Goal: Task Accomplishment & Management: Complete application form

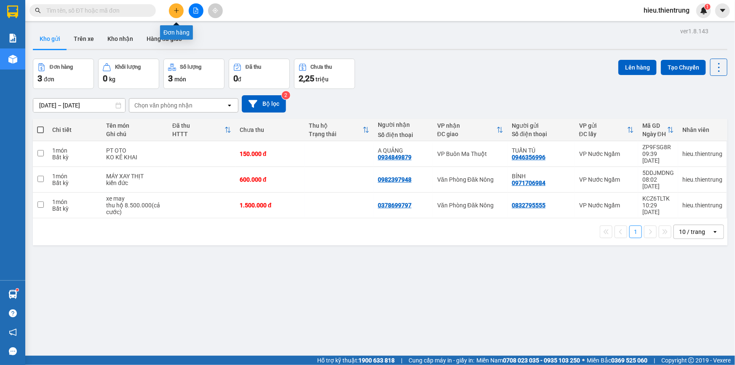
click at [177, 6] on button at bounding box center [176, 10] width 15 height 15
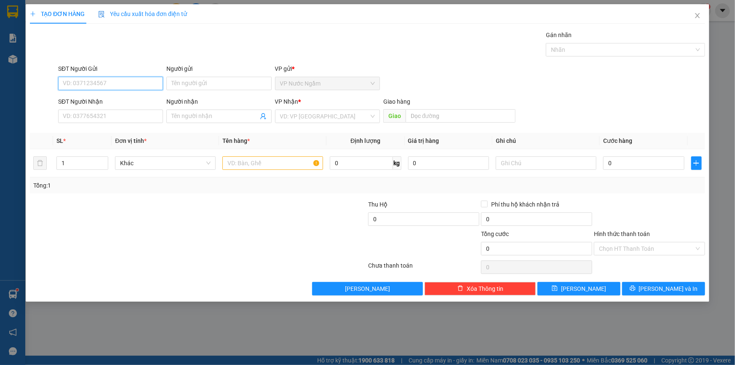
click at [102, 82] on input "SĐT Người Gửi" at bounding box center [110, 83] width 105 height 13
type input "0965076962"
click at [104, 101] on div "0965076962" at bounding box center [110, 100] width 95 height 9
type input "0973818783"
type input "KON TUM"
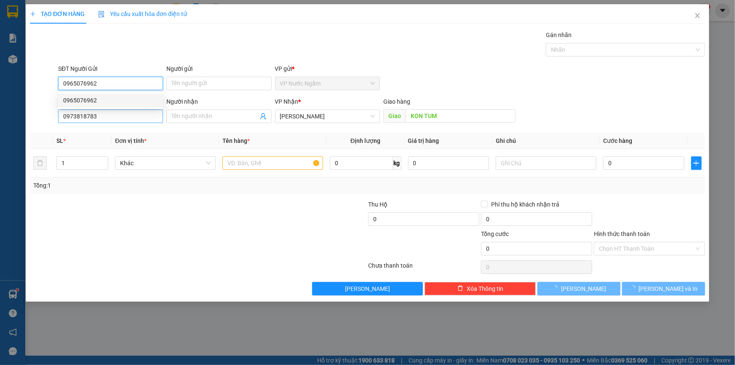
type input "0965076962"
type input "100.000"
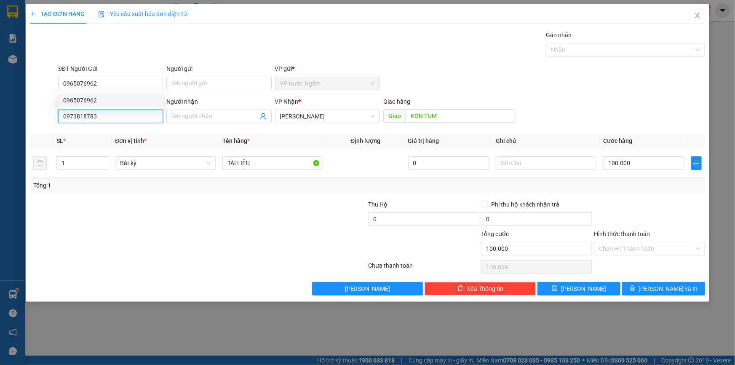
drag, startPoint x: 112, startPoint y: 115, endPoint x: 0, endPoint y: 114, distance: 112.1
click at [0, 114] on div "TẠO ĐƠN HÀNG Yêu cầu xuất hóa đơn điện tử Transit Pickup Surcharge Ids Transit …" at bounding box center [367, 182] width 735 height 365
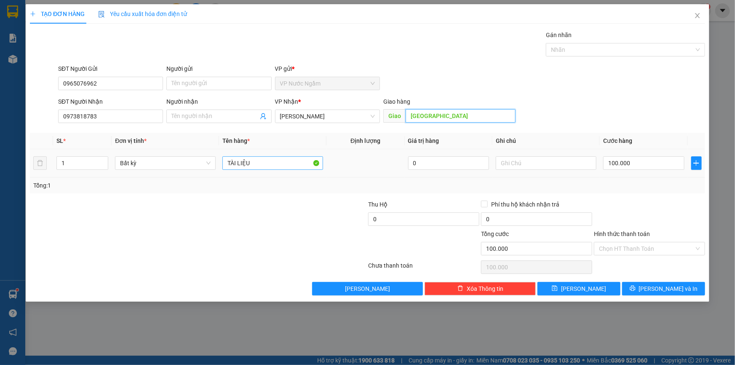
type input "[GEOGRAPHIC_DATA]"
drag, startPoint x: 274, startPoint y: 165, endPoint x: 215, endPoint y: 163, distance: 59.4
click at [215, 163] on tr "1 Bất kỳ TÀI LIỆU 0 100.000" at bounding box center [367, 163] width 675 height 28
drag, startPoint x: 83, startPoint y: 160, endPoint x: 36, endPoint y: 166, distance: 47.6
click at [33, 167] on tr "1 Bất kỳ TÀI LIỆU 0 100.000" at bounding box center [367, 163] width 675 height 28
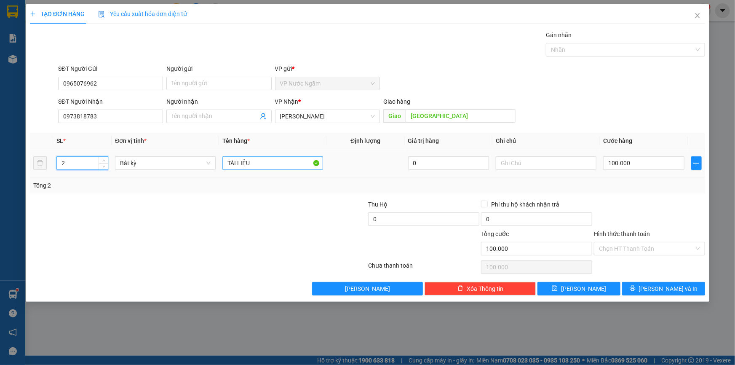
type input "2"
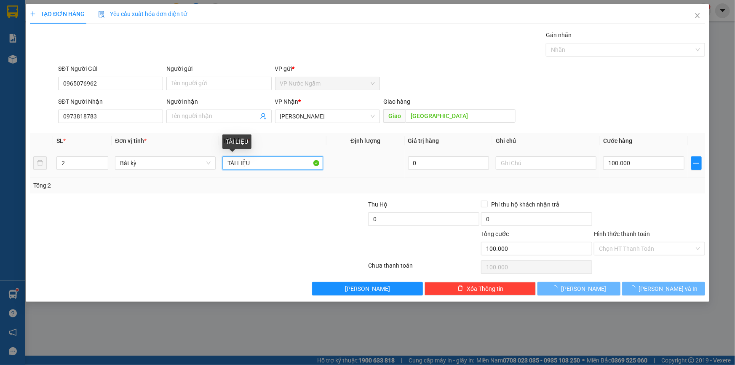
drag, startPoint x: 246, startPoint y: 165, endPoint x: 190, endPoint y: 173, distance: 56.6
click at [210, 168] on tr "2 Bất kỳ TÀI LIỆU 0 100.000" at bounding box center [367, 163] width 675 height 28
type input "0"
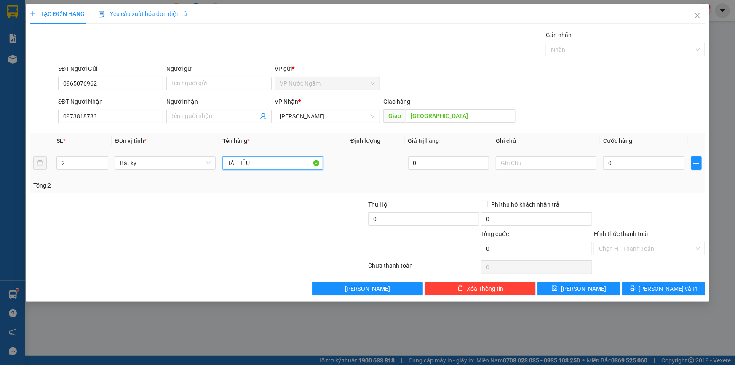
type input "m"
type input "camera"
type input "1"
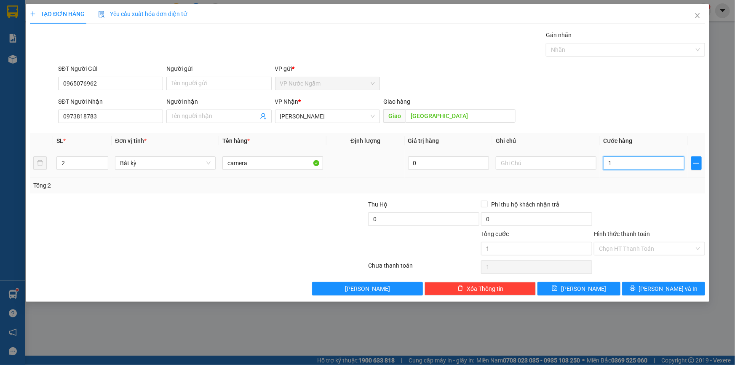
type input "10"
type input "100"
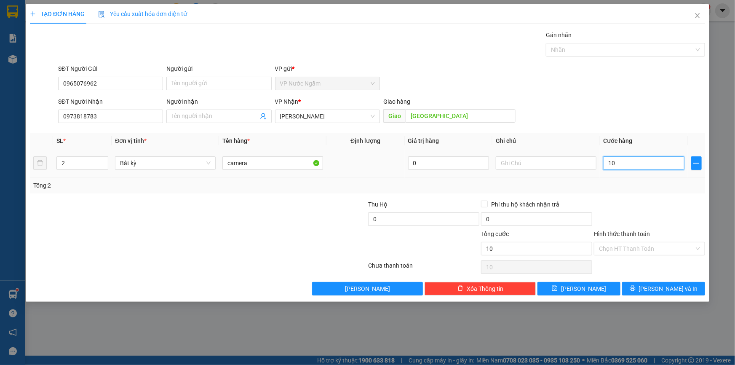
type input "100"
type input "1.000"
type input "10.000"
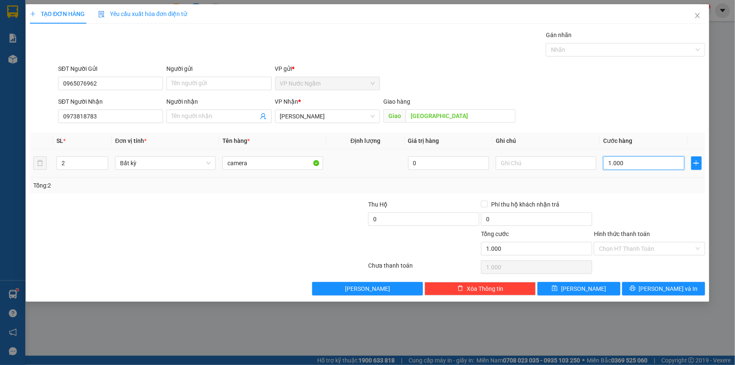
type input "10.000"
type input "100.000"
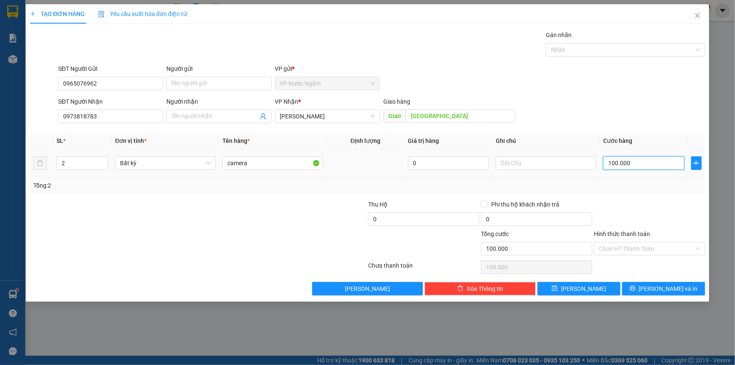
type input "1.000.000"
click at [629, 251] on input "Hình thức thanh toán" at bounding box center [646, 248] width 95 height 13
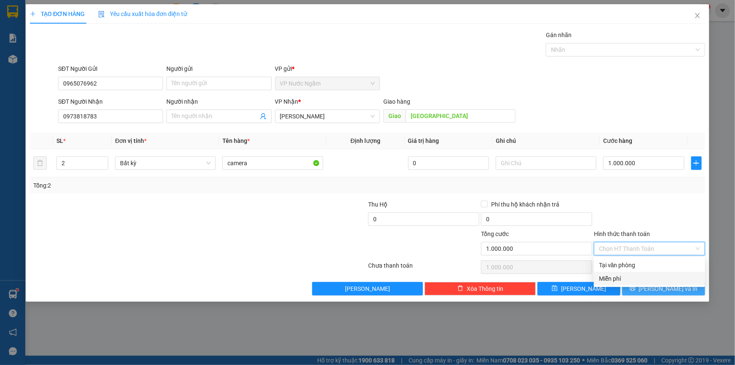
click at [661, 291] on span "[PERSON_NAME] và In" at bounding box center [668, 288] width 59 height 9
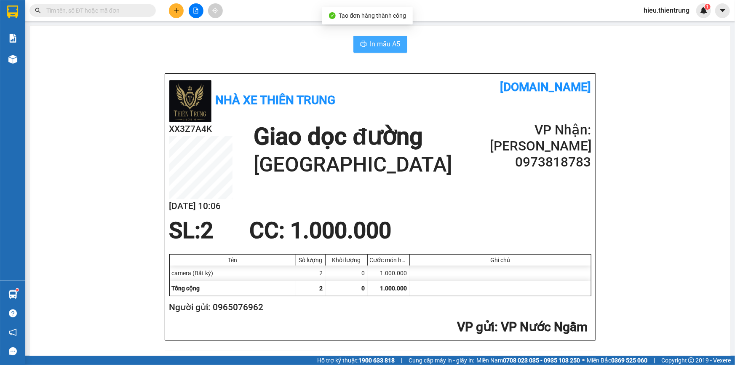
click at [382, 48] on span "In mẫu A5" at bounding box center [385, 44] width 30 height 11
drag, startPoint x: 479, startPoint y: 31, endPoint x: 208, endPoint y: 72, distance: 274.8
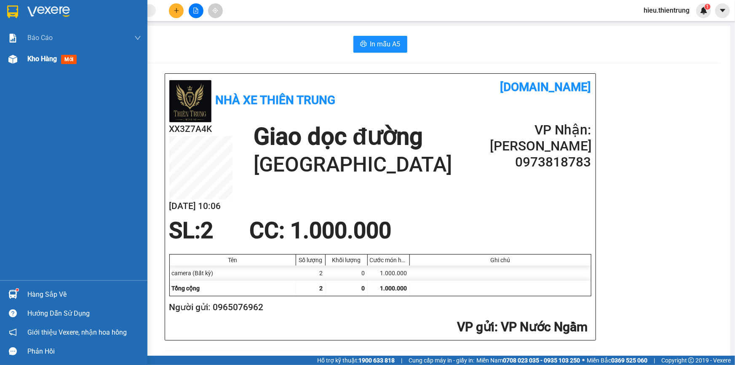
click at [29, 56] on span "Kho hàng" at bounding box center [41, 59] width 29 height 8
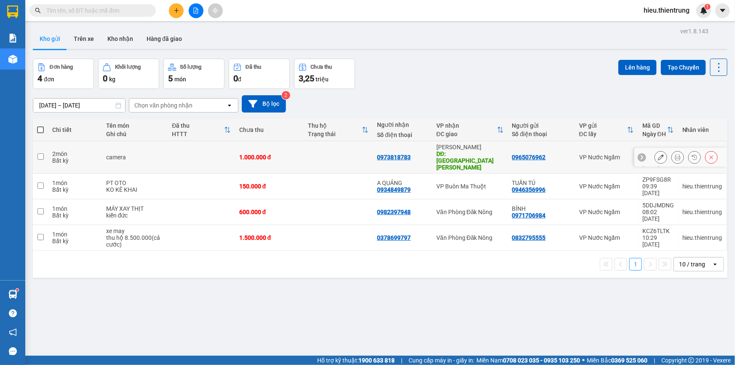
click at [706, 151] on button at bounding box center [712, 157] width 12 height 15
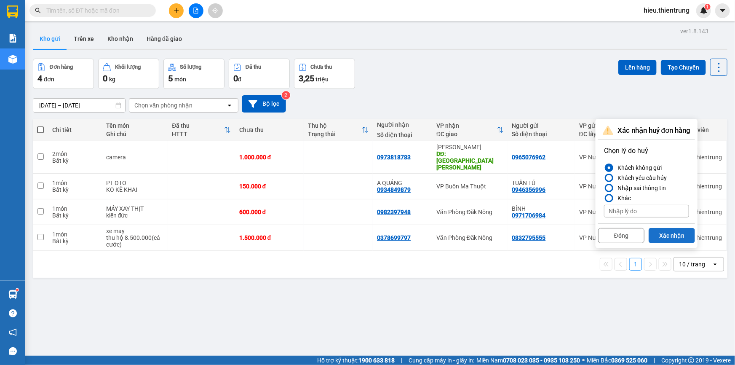
click at [654, 227] on div "Đóng Xác nhận" at bounding box center [646, 234] width 97 height 22
click at [656, 230] on button "Xác nhận" at bounding box center [672, 235] width 46 height 15
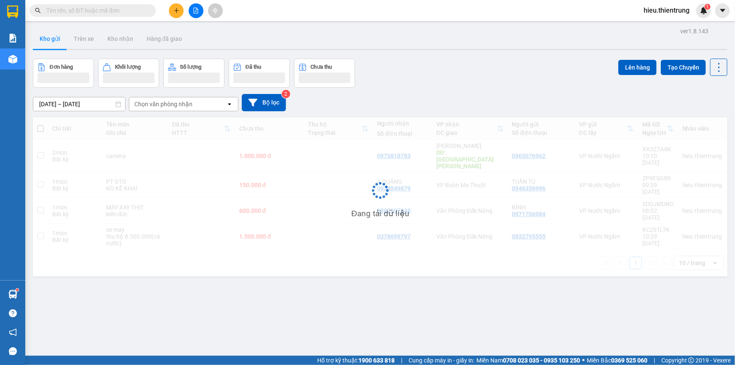
click at [466, 41] on div "Kho gửi Trên xe Kho nhận Hàng đã giao" at bounding box center [380, 40] width 695 height 22
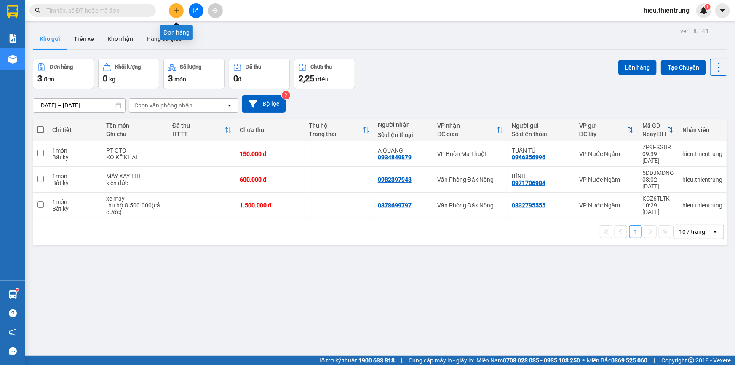
click at [182, 7] on button at bounding box center [176, 10] width 15 height 15
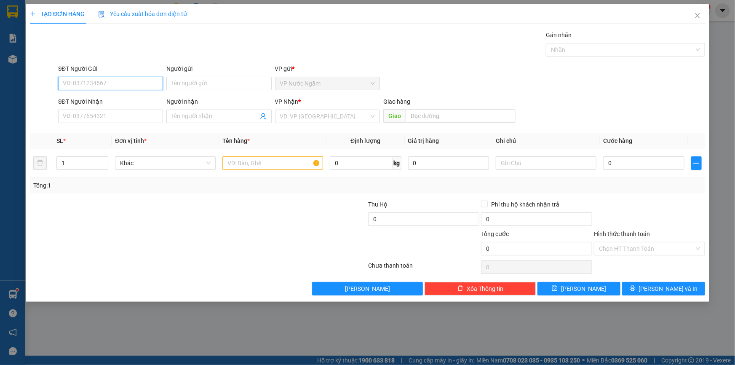
click at [108, 88] on input "SĐT Người Gửi" at bounding box center [110, 83] width 105 height 13
type input "0395474859"
click at [117, 114] on input "SĐT Người Nhận" at bounding box center [110, 116] width 105 height 13
type input "0948697636"
click at [305, 114] on input "search" at bounding box center [324, 116] width 89 height 13
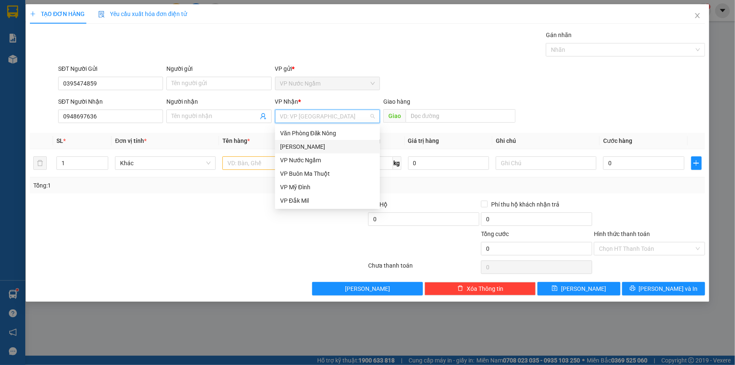
drag, startPoint x: 314, startPoint y: 135, endPoint x: 312, endPoint y: 139, distance: 4.7
click at [314, 134] on div "Văn Phòng Đăk Nông" at bounding box center [327, 133] width 95 height 9
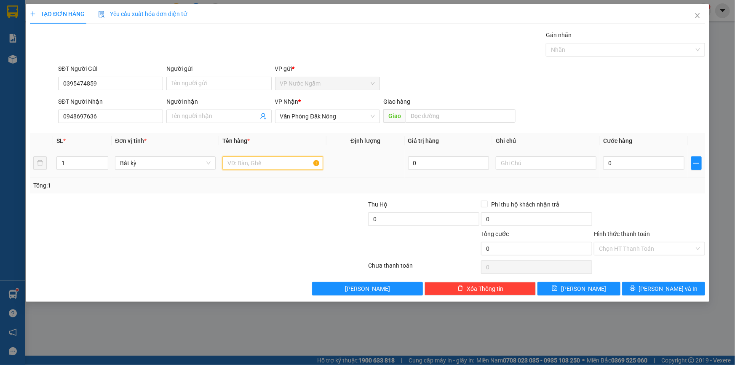
drag, startPoint x: 239, startPoint y: 161, endPoint x: 160, endPoint y: 174, distance: 80.3
click at [238, 162] on input "text" at bounding box center [272, 162] width 101 height 13
drag, startPoint x: 73, startPoint y: 164, endPoint x: 10, endPoint y: 166, distance: 63.2
click at [4, 166] on div "TẠO ĐƠN HÀNG Yêu cầu xuất hóa đơn điện tử Transit Pickup Surcharge Ids Transit …" at bounding box center [367, 182] width 735 height 365
type input "2"
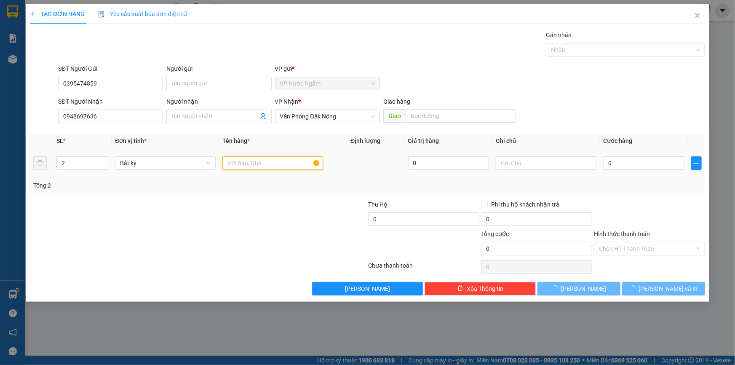
click at [253, 158] on input "text" at bounding box center [272, 162] width 101 height 13
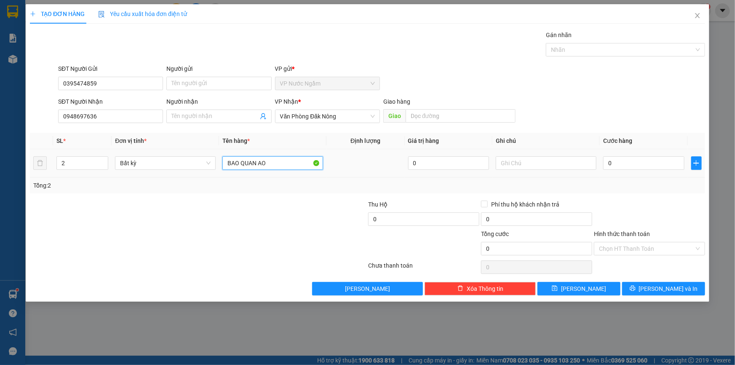
type input "BAO QUAN AO"
type input "7"
type input "76"
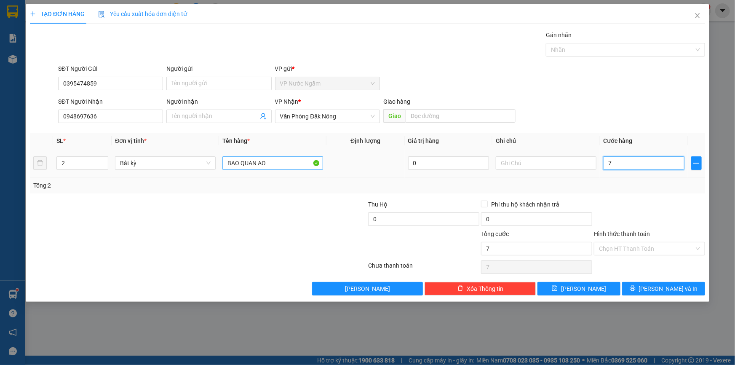
type input "76"
type input "7"
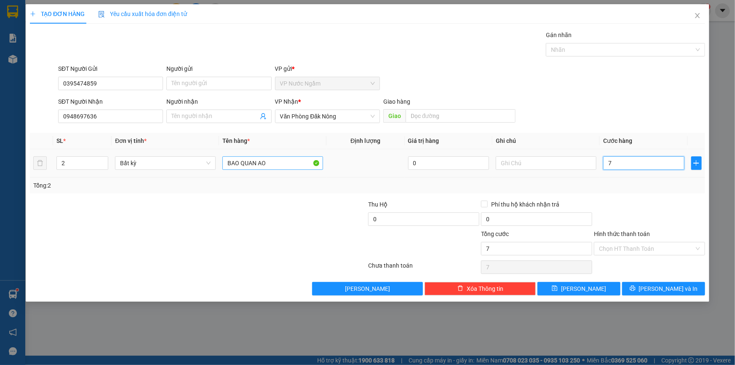
type input "75"
type input "750"
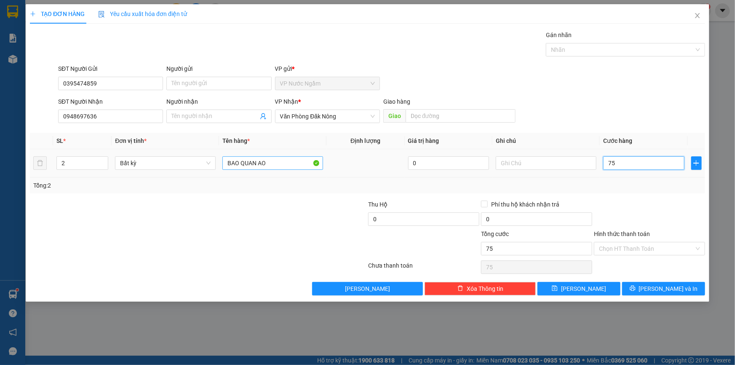
type input "750"
type input "7.500"
type input "75.000"
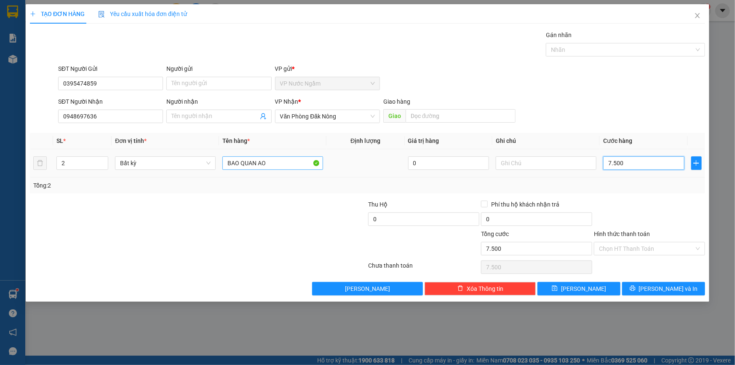
type input "75.000"
type input "750.000"
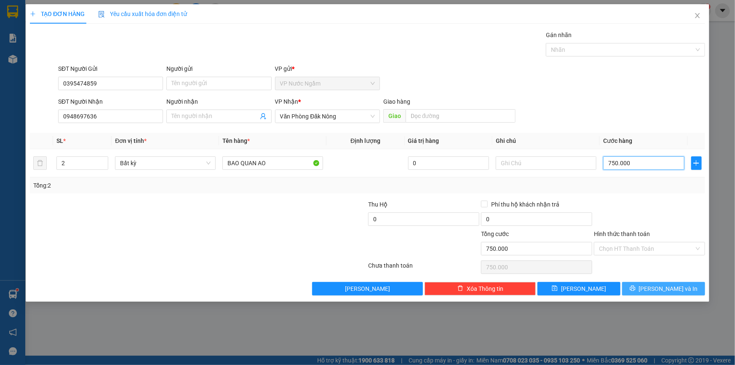
type input "750.000"
click at [669, 289] on span "[PERSON_NAME] và In" at bounding box center [668, 288] width 59 height 9
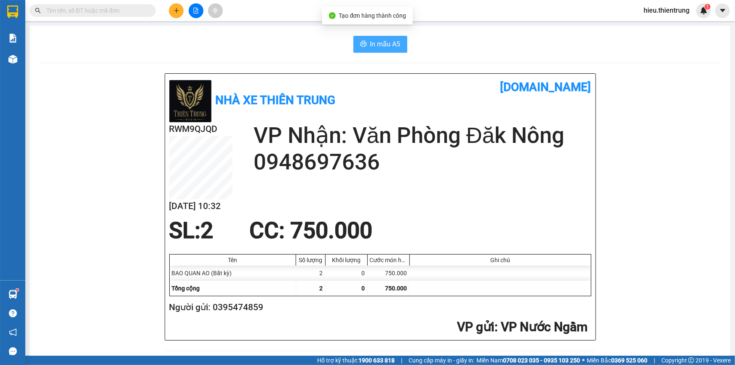
click at [370, 40] on span "In mẫu A5" at bounding box center [385, 44] width 30 height 11
click at [375, 36] on button "In mẫu A5" at bounding box center [380, 44] width 54 height 17
click at [192, 14] on button at bounding box center [196, 10] width 15 height 15
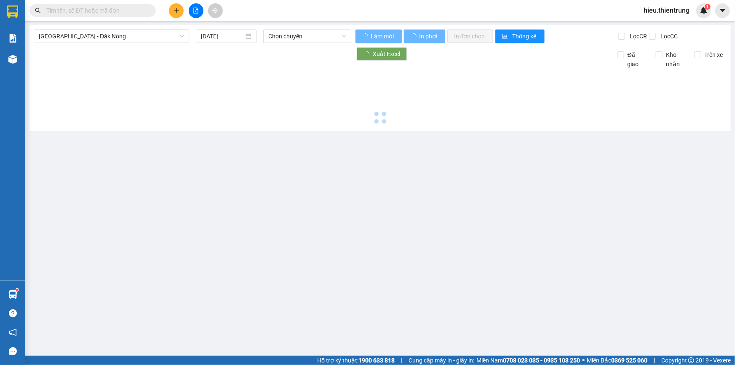
click at [99, 25] on div "[GEOGRAPHIC_DATA] - Đăk Nông [DATE] Chọn chuyến Làm mới In phơi In đơn chọn Thố…" at bounding box center [379, 78] width 701 height 106
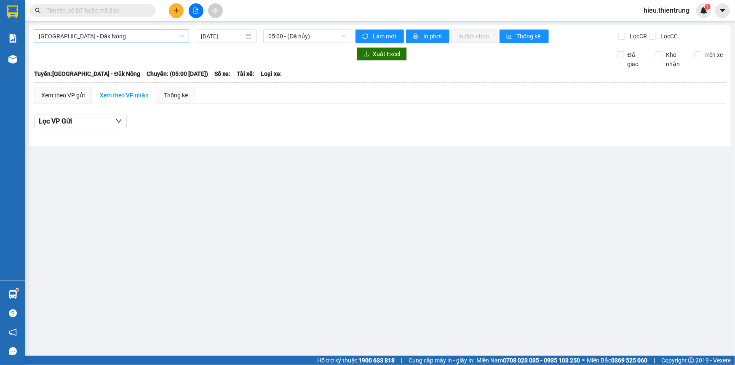
click at [99, 32] on span "[GEOGRAPHIC_DATA] - Đăk Nông" at bounding box center [111, 36] width 145 height 13
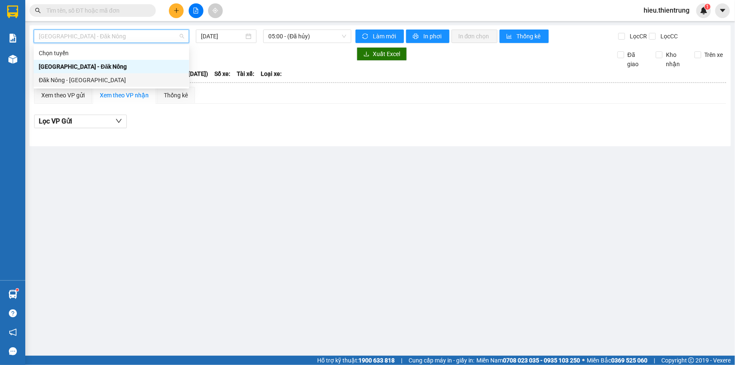
click at [82, 80] on div "Đăk Nông - [GEOGRAPHIC_DATA]" at bounding box center [111, 79] width 145 height 9
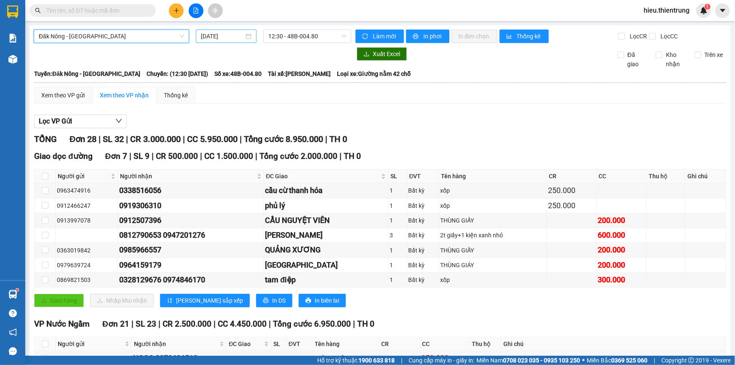
click at [222, 34] on input "[DATE]" at bounding box center [222, 36] width 43 height 9
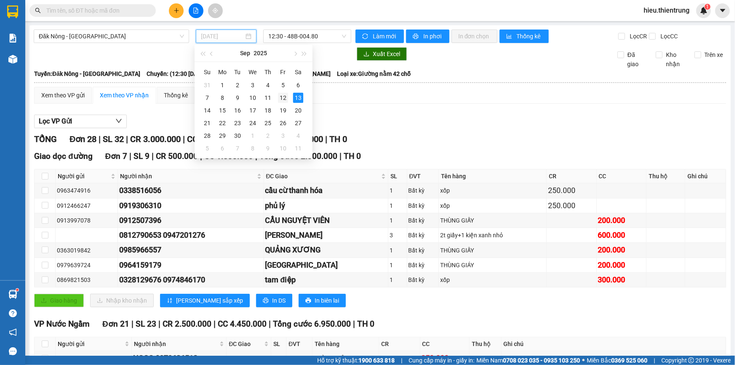
click at [283, 99] on div "12" at bounding box center [283, 98] width 10 height 10
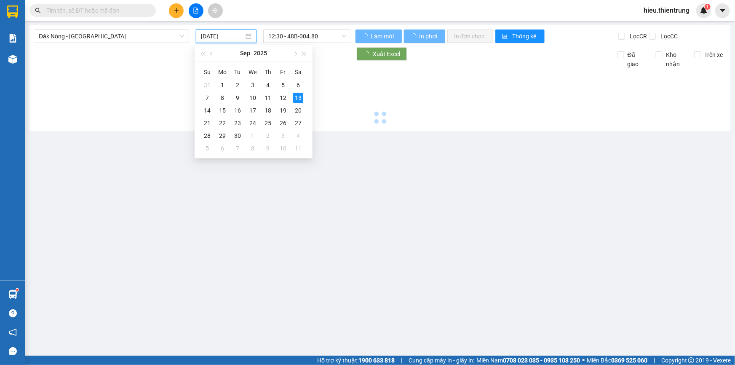
type input "[DATE]"
click at [301, 29] on div "Đăk Nông - [GEOGRAPHIC_DATA] [DATE] 12:30 - 48B-004.80 Làm mới In phơi In đơn c…" at bounding box center [379, 78] width 701 height 106
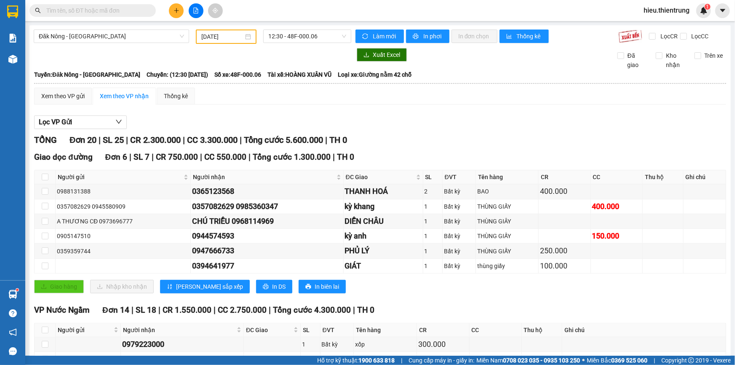
click at [295, 27] on div "Đăk Nông - [GEOGRAPHIC_DATA] [DATE] 12:30 - 48F-000.06 Làm mới In phơi In đơn c…" at bounding box center [379, 304] width 701 height 559
click at [303, 41] on span "12:30 - 48F-000.06" at bounding box center [307, 36] width 78 height 13
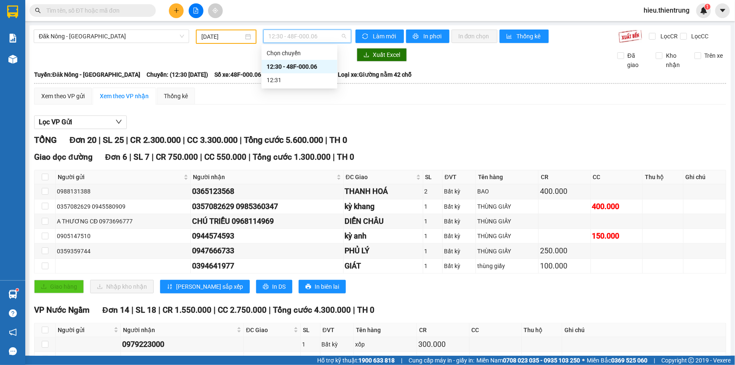
click at [309, 67] on div "12:30 - 48F-000.06" at bounding box center [300, 66] width 66 height 9
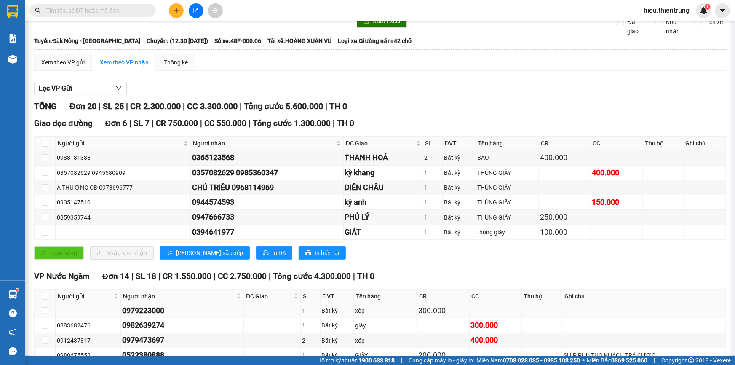
scroll to position [230, 0]
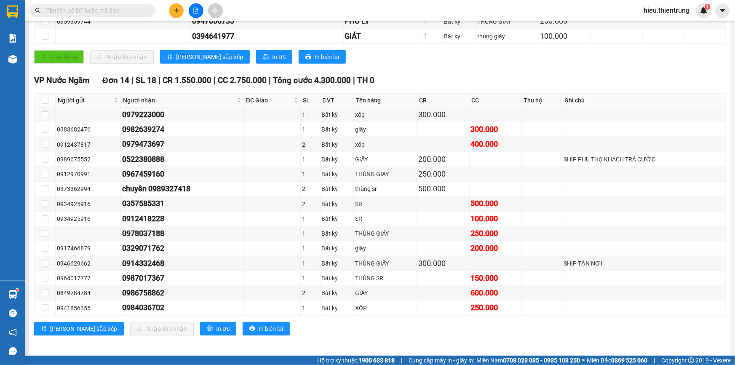
click at [173, 8] on button at bounding box center [176, 10] width 15 height 15
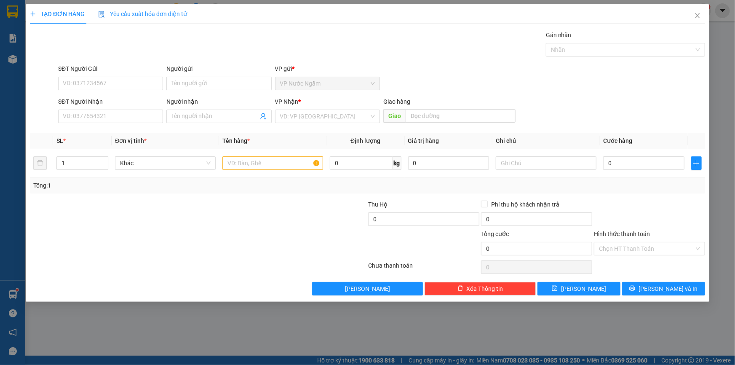
click at [174, 8] on div "Yêu cầu xuất hóa đơn điện tử" at bounding box center [142, 13] width 89 height 19
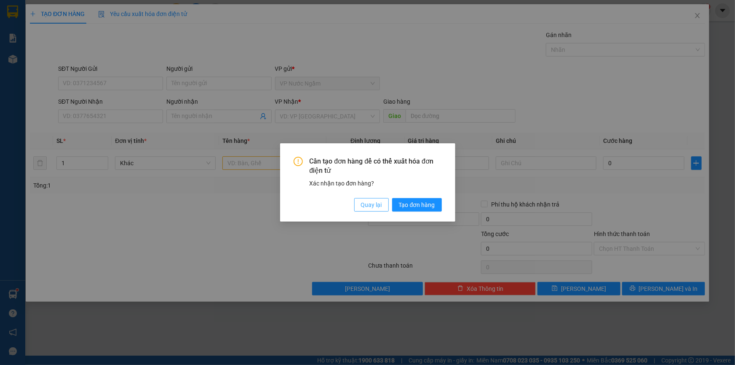
click at [377, 206] on span "Quay lại" at bounding box center [371, 204] width 21 height 9
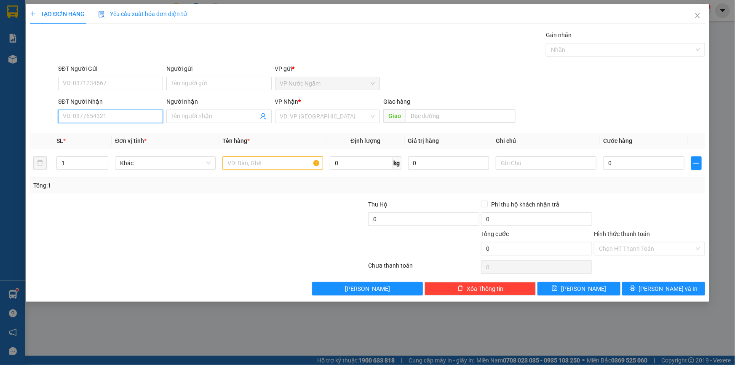
click at [99, 121] on input "SĐT Người Nhận" at bounding box center [110, 116] width 105 height 13
type input "0967077055"
click at [126, 134] on div "0967077055" at bounding box center [110, 133] width 95 height 9
type input "DAK SONG"
type input "500.000"
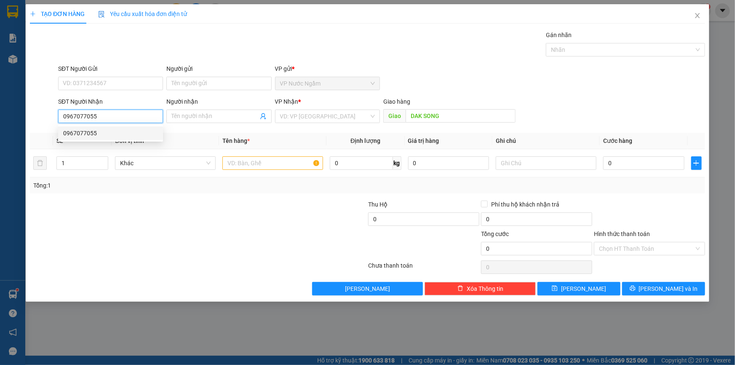
type input "500.000"
type input "0967077055"
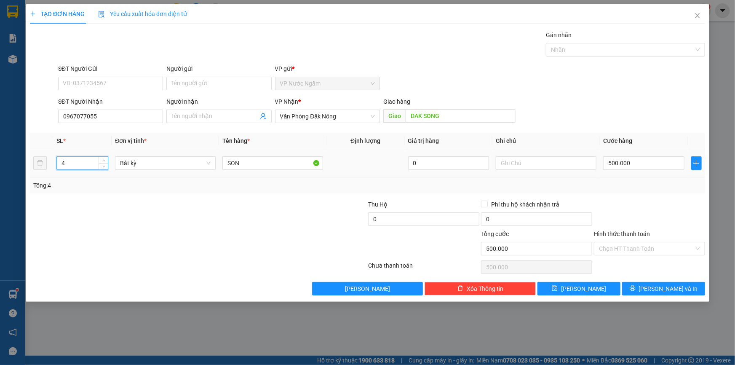
drag, startPoint x: 82, startPoint y: 161, endPoint x: 48, endPoint y: 167, distance: 34.6
click at [50, 166] on tr "4 Bất kỳ SON [DEMOGRAPHIC_DATA] 500.000" at bounding box center [367, 163] width 675 height 28
type input "2"
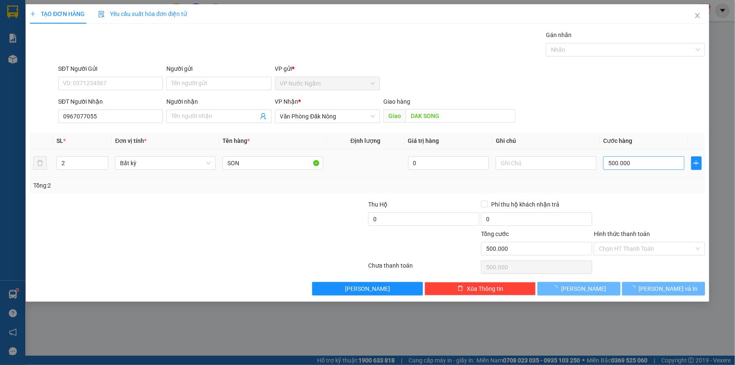
drag, startPoint x: 628, startPoint y: 170, endPoint x: 634, endPoint y: 169, distance: 5.7
click at [629, 169] on div "500.000" at bounding box center [643, 163] width 81 height 17
type input "0"
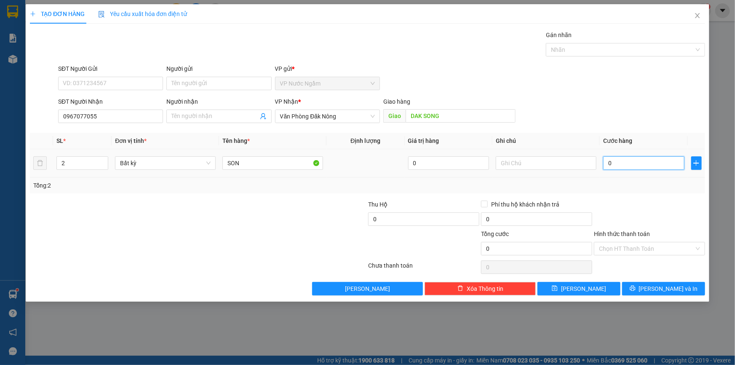
click at [634, 169] on input "0" at bounding box center [643, 162] width 81 height 13
type input "3"
type input "30"
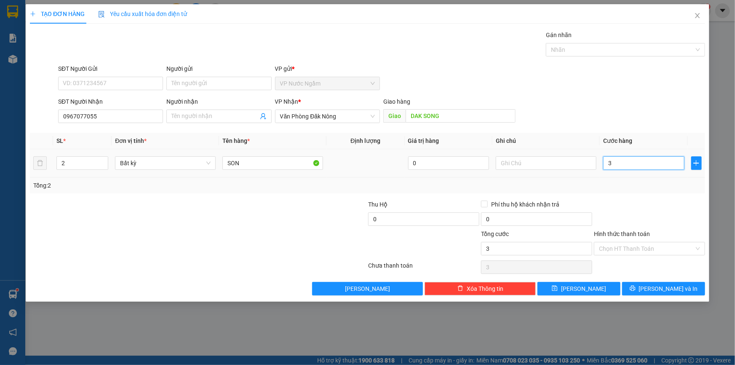
type input "30"
type input "300"
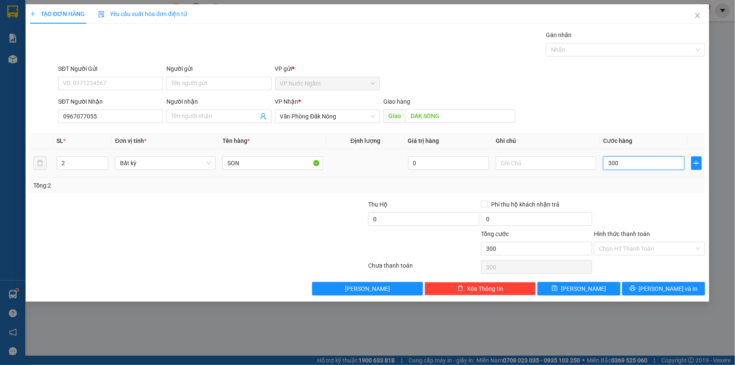
type input "3.000"
type input "30.000"
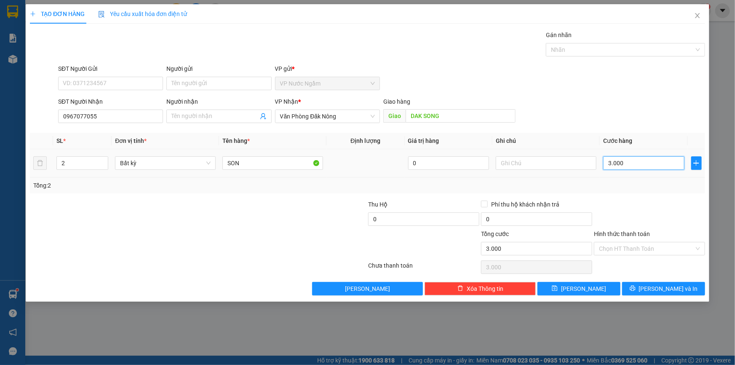
type input "30.000"
type input "300.000"
click at [655, 285] on button "[PERSON_NAME] và In" at bounding box center [663, 288] width 83 height 13
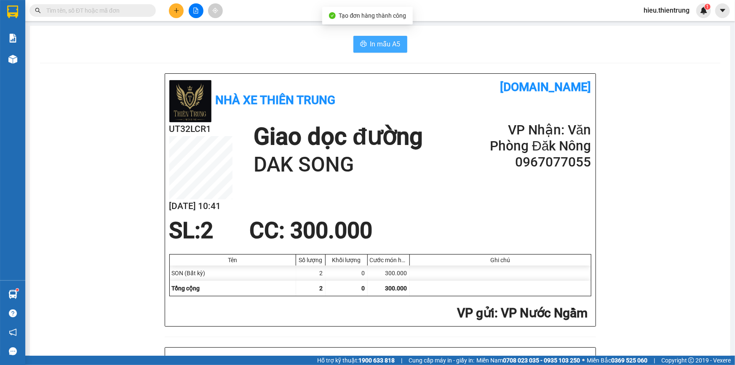
click at [387, 46] on span "In mẫu A5" at bounding box center [385, 44] width 30 height 11
drag, startPoint x: 506, startPoint y: 29, endPoint x: 333, endPoint y: 31, distance: 173.2
drag, startPoint x: 333, startPoint y: 31, endPoint x: 306, endPoint y: 32, distance: 26.5
